Goal: Task Accomplishment & Management: Use online tool/utility

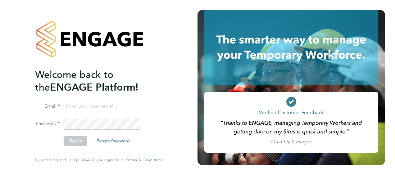
type input "James.todd@vistry.co.uk"
click at [77, 142] on button "Sign In" at bounding box center [76, 141] width 24 height 10
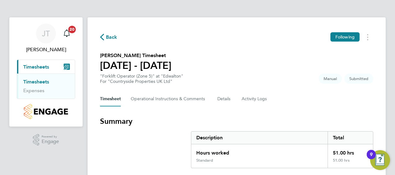
click at [293, 132] on div "Description" at bounding box center [259, 138] width 136 height 12
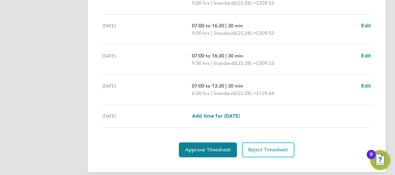
scroll to position [280, 0]
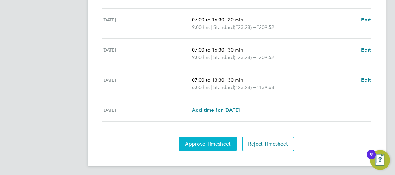
click at [201, 143] on span "Approve Timesheet" at bounding box center [208, 144] width 46 height 6
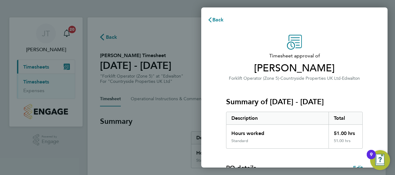
click at [297, 132] on div "Hours worked" at bounding box center [277, 132] width 102 height 14
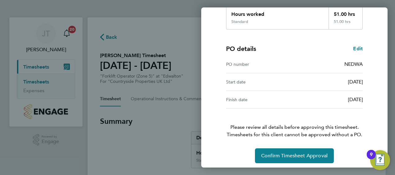
scroll to position [122, 0]
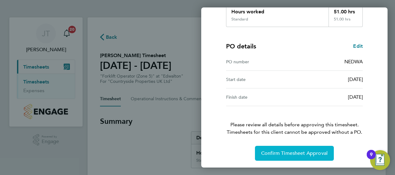
click at [289, 155] on span "Confirm Timesheet Approval" at bounding box center [294, 153] width 66 height 6
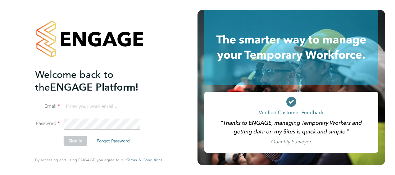
type input "James.todd@vistry.co.uk"
click at [73, 141] on button "Sign In" at bounding box center [76, 141] width 24 height 10
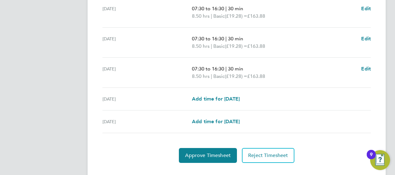
scroll to position [265, 0]
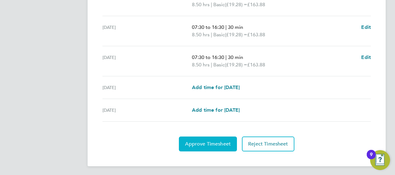
click at [211, 142] on span "Approve Timesheet" at bounding box center [208, 144] width 46 height 6
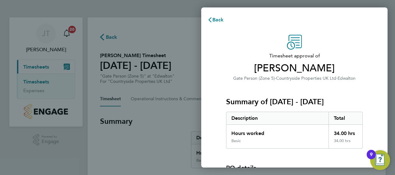
click at [298, 134] on div "Hours worked" at bounding box center [277, 132] width 102 height 14
